Goal: Task Accomplishment & Management: Use online tool/utility

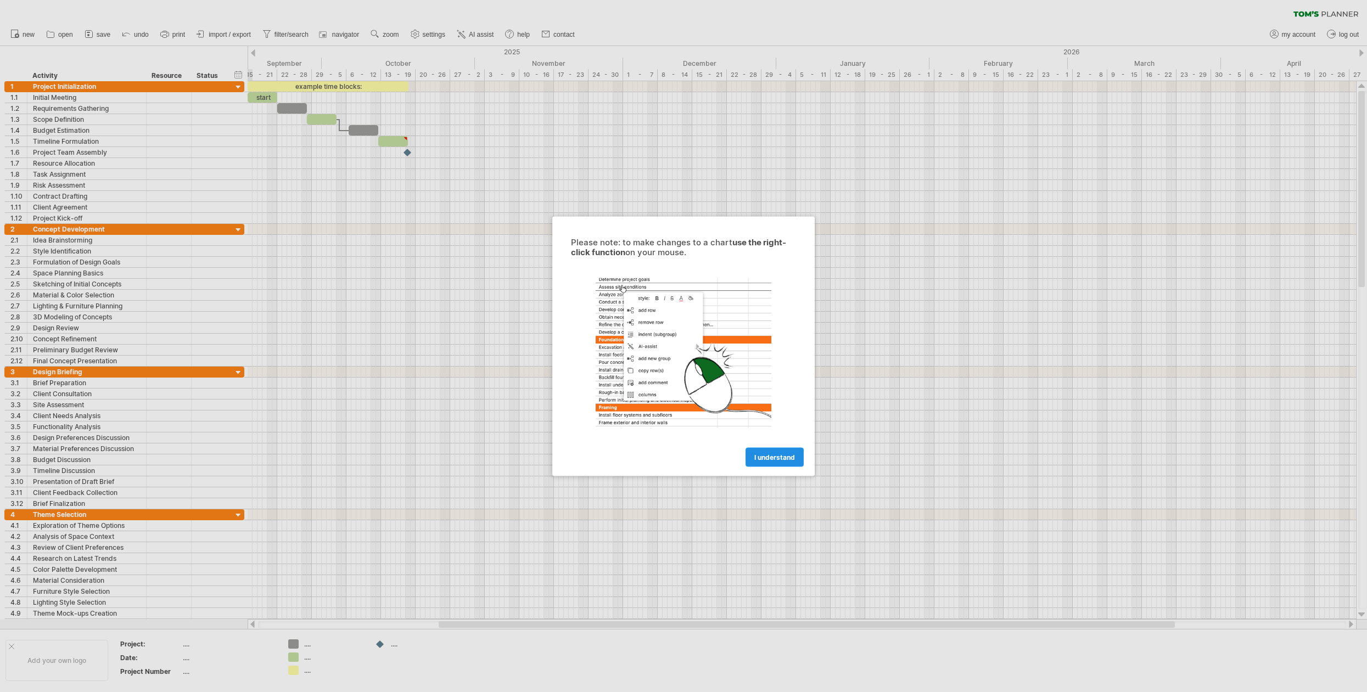
click at [767, 457] on span "I understand" at bounding box center [774, 457] width 41 height 8
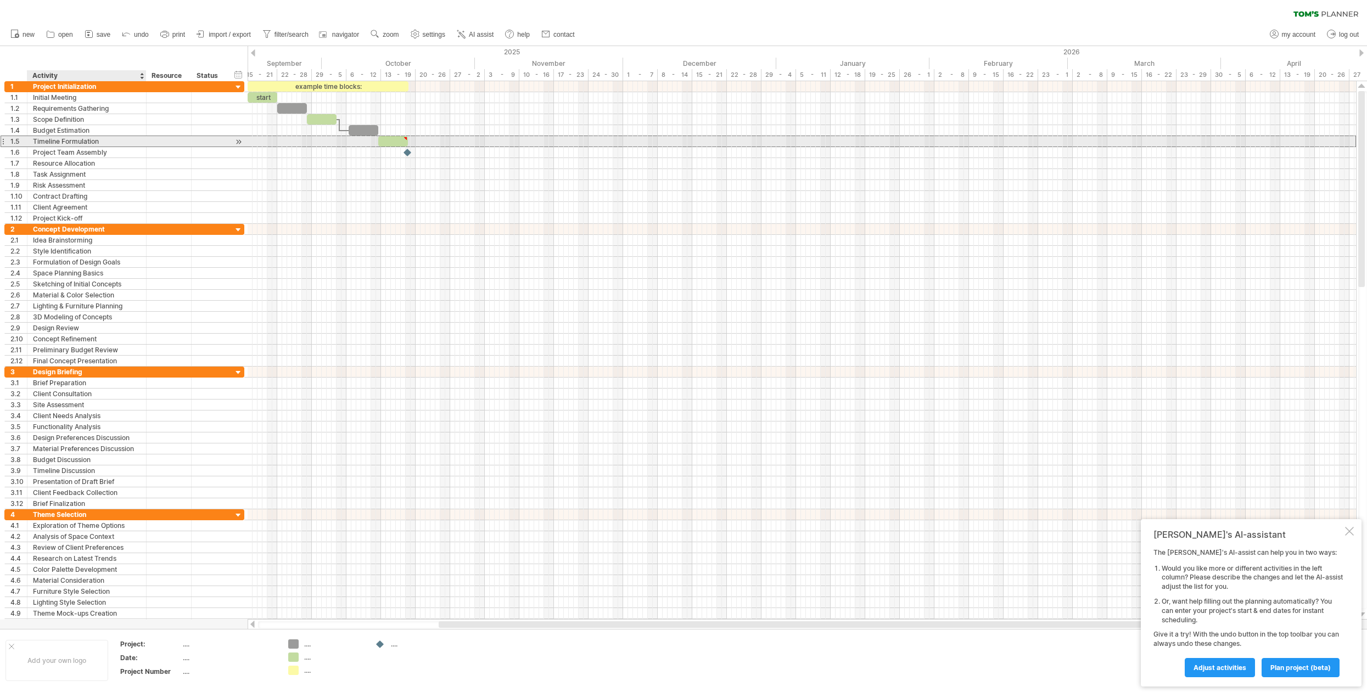
click at [94, 141] on div "Timeline Formulation" at bounding box center [87, 141] width 108 height 10
click at [240, 144] on div at bounding box center [238, 142] width 10 height 12
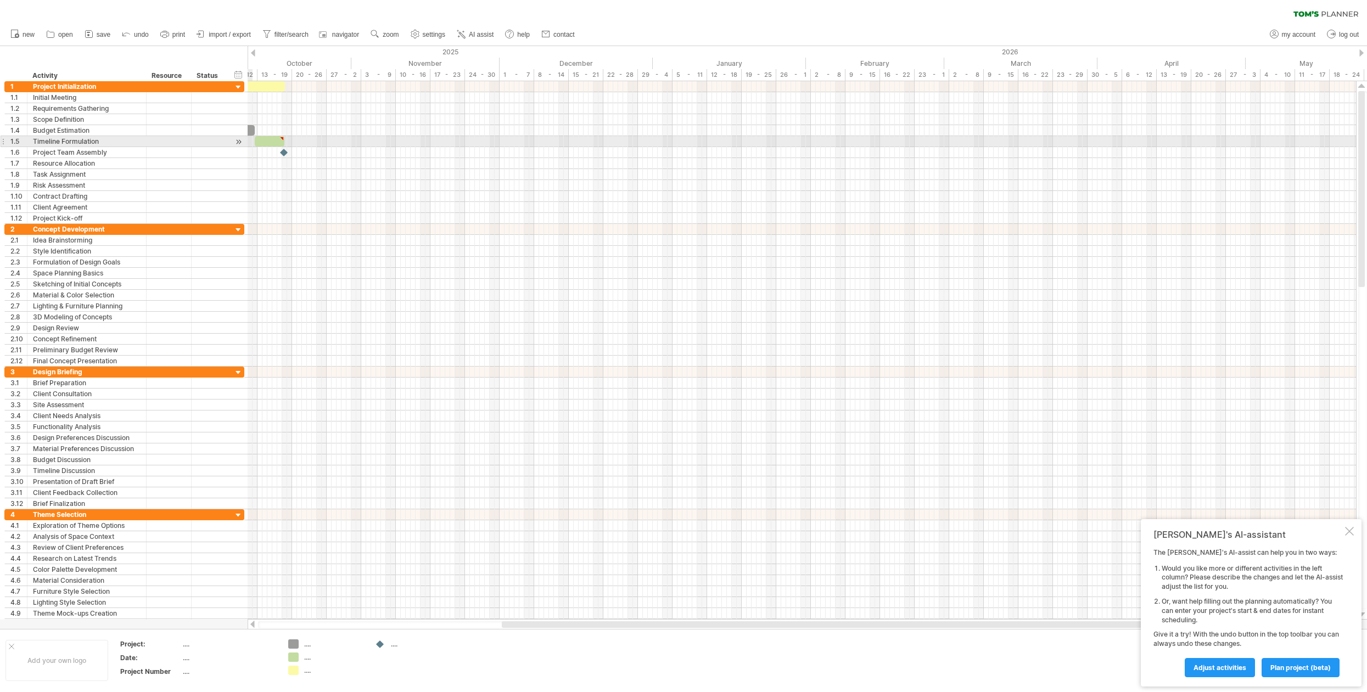
click at [240, 144] on div at bounding box center [238, 142] width 10 height 12
click at [60, 100] on div "Initial Meeting" at bounding box center [87, 97] width 108 height 10
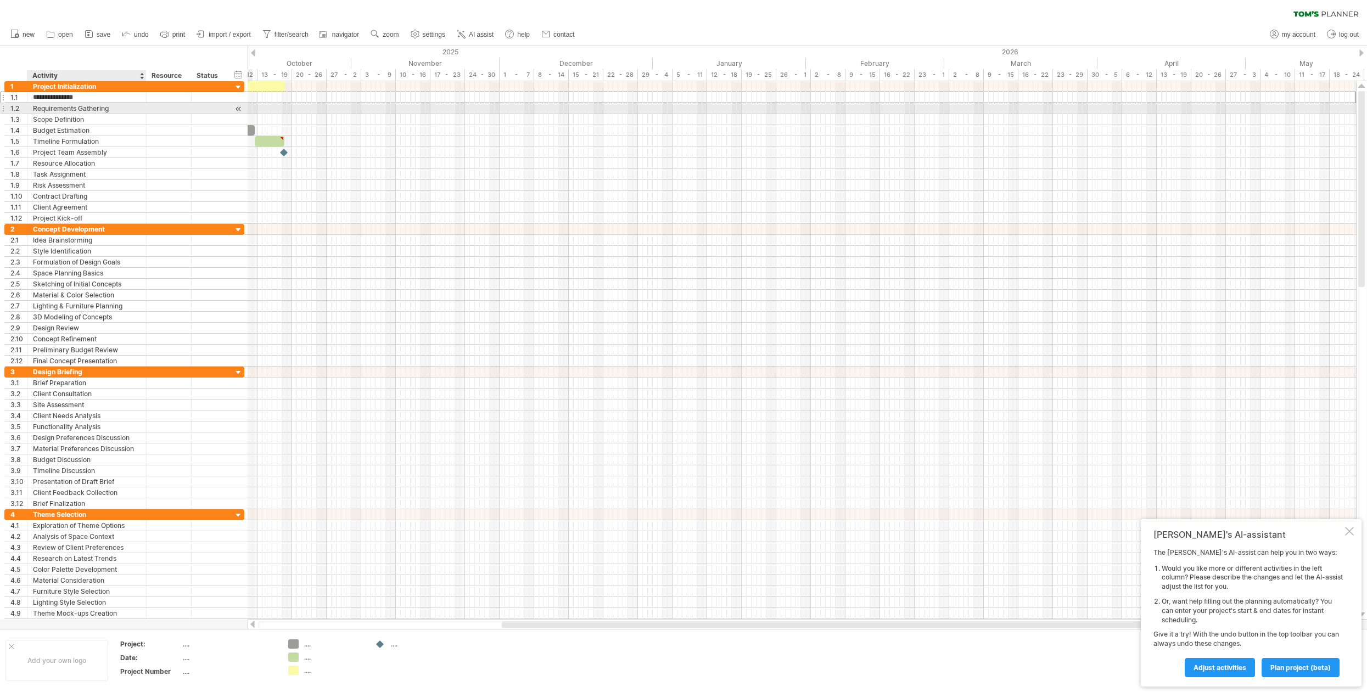
click at [60, 110] on div "Requirements Gathering" at bounding box center [87, 108] width 108 height 10
click at [87, 195] on div "Contract Drafting" at bounding box center [87, 196] width 108 height 10
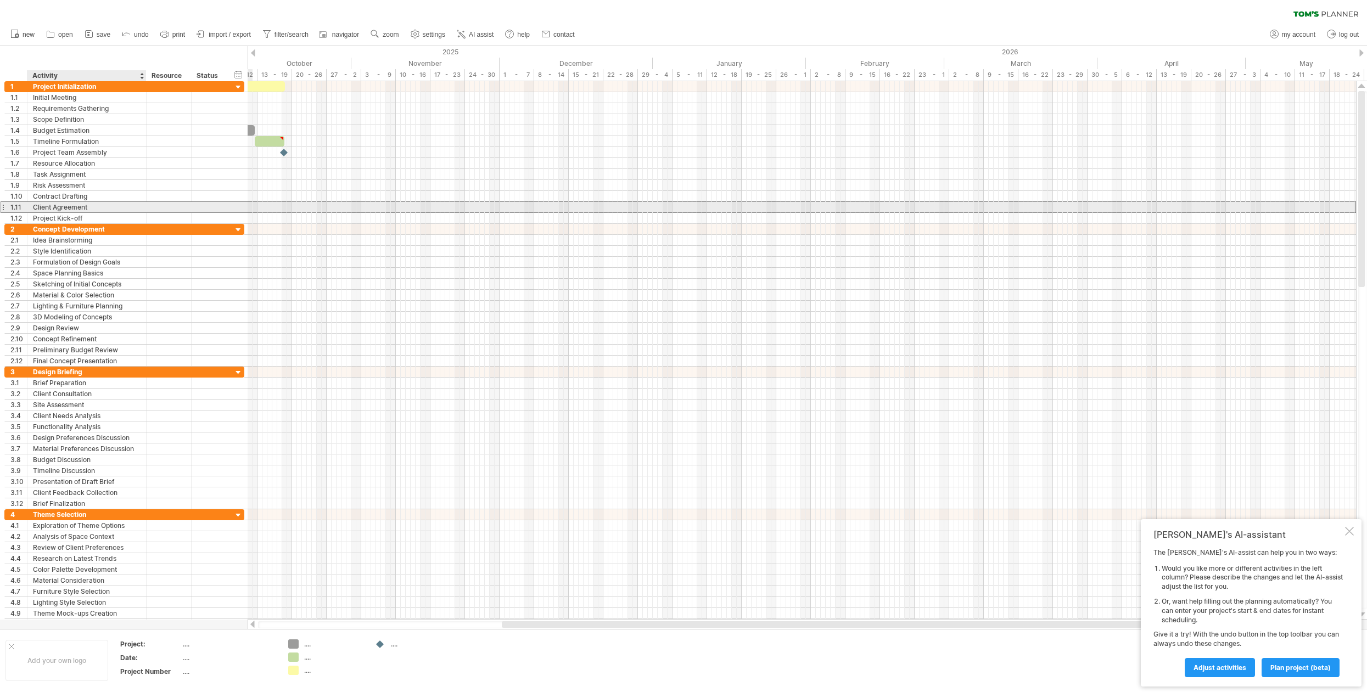
click at [87, 204] on div "Client Agreement" at bounding box center [87, 207] width 108 height 10
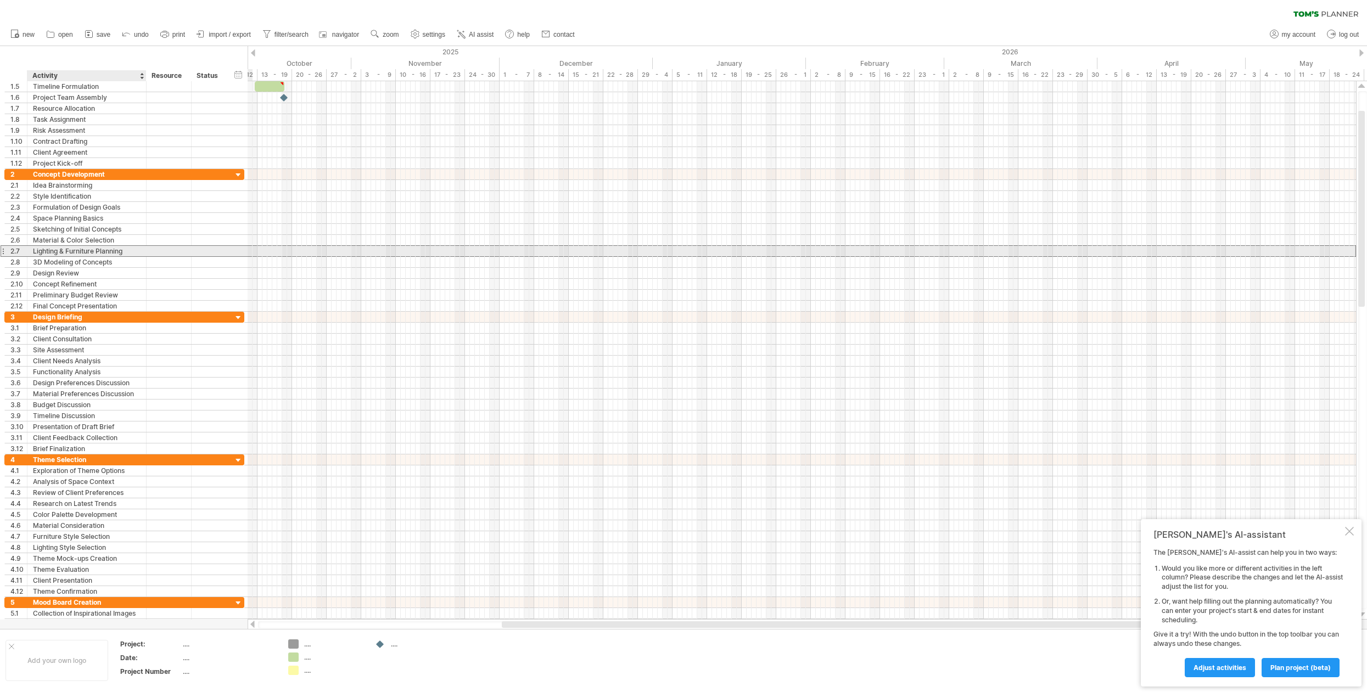
click at [84, 255] on div "Lighting & Furniture Planning" at bounding box center [87, 251] width 108 height 10
click at [13, 253] on div "2.7" at bounding box center [18, 251] width 16 height 10
click at [2, 253] on div at bounding box center [3, 251] width 4 height 12
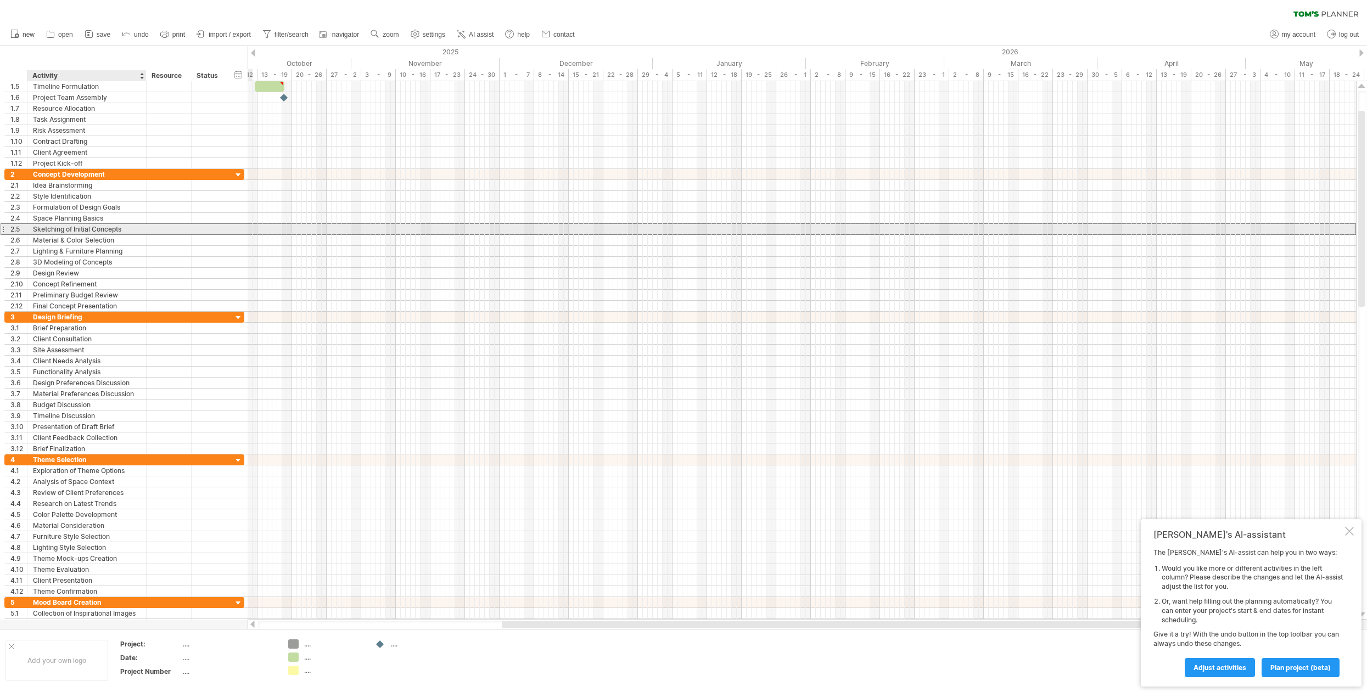
click at [83, 227] on div "Sketching of Initial Concepts" at bounding box center [87, 229] width 108 height 10
click at [83, 243] on div "Material & Color Selection" at bounding box center [87, 240] width 108 height 10
